Goal: Task Accomplishment & Management: Use online tool/utility

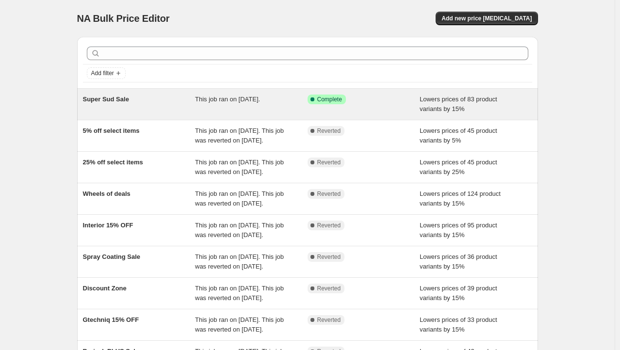
click at [143, 105] on div "Super Sud Sale" at bounding box center [139, 104] width 113 height 19
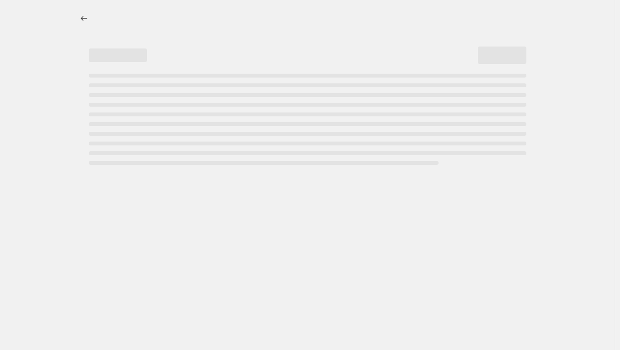
select select "percentage"
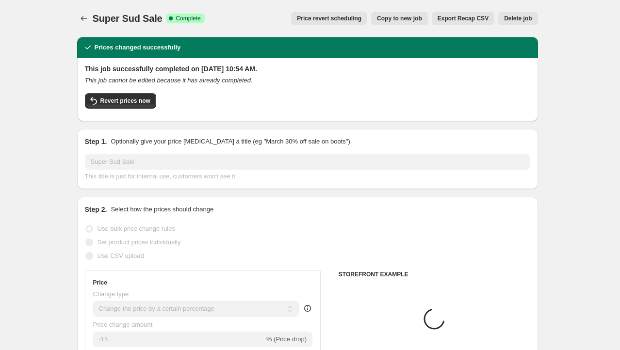
select select "collection"
